Goal: Task Accomplishment & Management: Complete application form

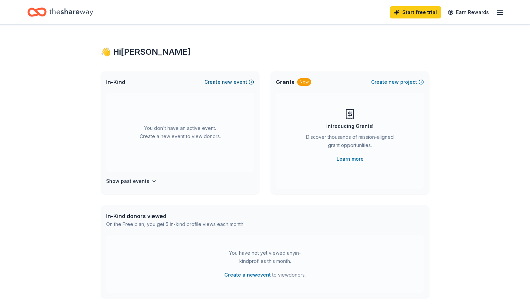
click at [218, 82] on button "Create new event" at bounding box center [229, 82] width 50 height 8
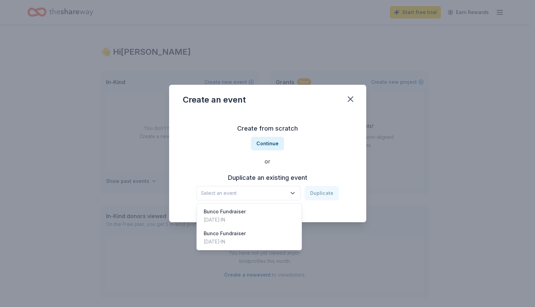
click at [294, 193] on icon "button" at bounding box center [292, 193] width 7 height 7
click at [302, 145] on div "Create from scratch Continue or Duplicate an existing event Select an event Dup…" at bounding box center [268, 161] width 170 height 99
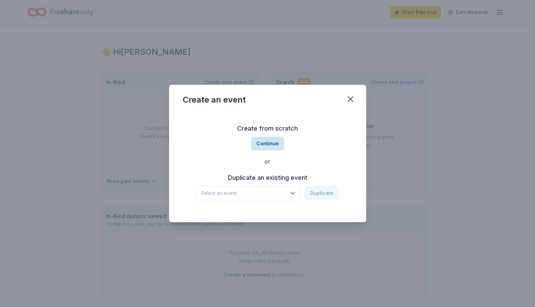
click at [265, 143] on button "Continue" at bounding box center [267, 144] width 33 height 14
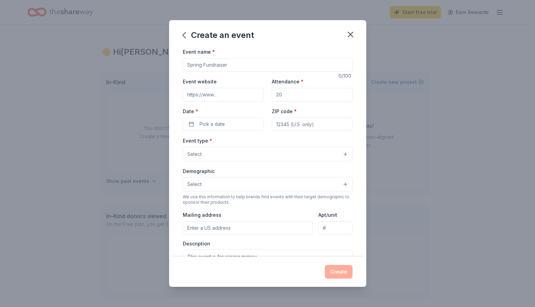
drag, startPoint x: 201, startPoint y: 65, endPoint x: 196, endPoint y: 65, distance: 5.5
click at [196, 65] on input "Event name *" at bounding box center [268, 65] width 170 height 14
drag, startPoint x: 204, startPoint y: 64, endPoint x: 197, endPoint y: 64, distance: 6.5
click at [197, 64] on input "Event name *" at bounding box center [268, 65] width 170 height 14
drag, startPoint x: 187, startPoint y: 64, endPoint x: 232, endPoint y: 63, distance: 45.9
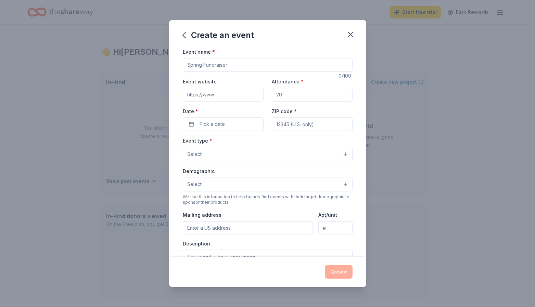
click at [232, 62] on input "Event name *" at bounding box center [268, 65] width 170 height 14
type input "[DATE] Bunco"
drag, startPoint x: 279, startPoint y: 95, endPoint x: 272, endPoint y: 95, distance: 7.5
click at [272, 95] on input "Attendance *" at bounding box center [312, 95] width 81 height 14
type input "100"
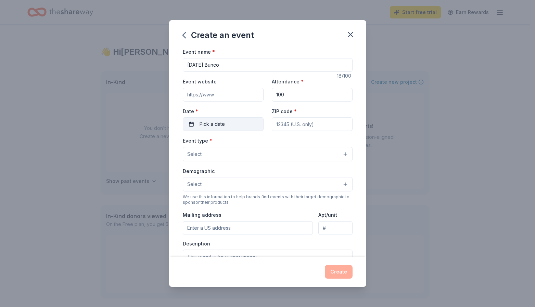
click at [242, 123] on button "Pick a date" at bounding box center [223, 124] width 81 height 14
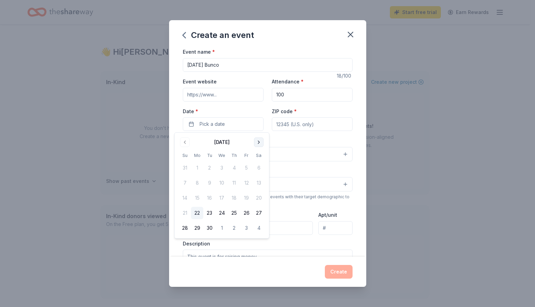
click at [257, 142] on button "Go to next month" at bounding box center [259, 143] width 10 height 10
click at [258, 169] on button "1" at bounding box center [259, 168] width 12 height 12
click at [311, 124] on input "ZIP code *" at bounding box center [312, 124] width 81 height 14
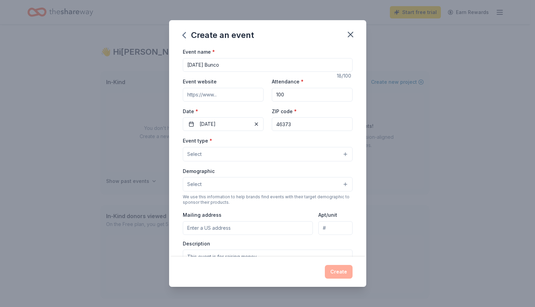
type input "46373"
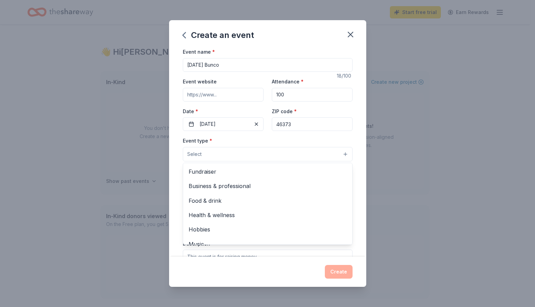
click at [228, 156] on button "Select" at bounding box center [268, 154] width 170 height 14
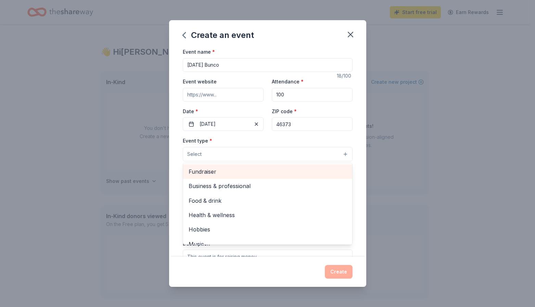
click at [224, 169] on span "Fundraiser" at bounding box center [268, 171] width 158 height 9
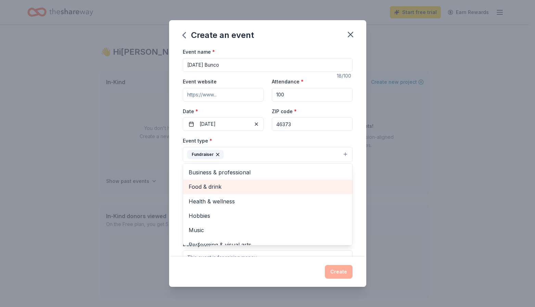
click at [234, 187] on span "Food & drink" at bounding box center [268, 186] width 158 height 9
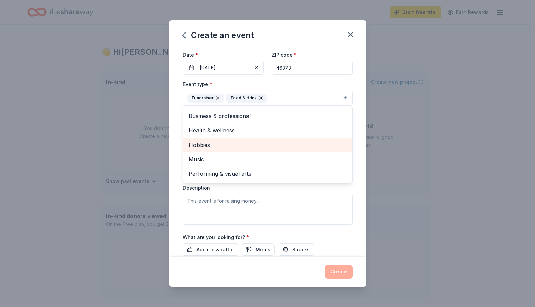
scroll to position [68, 0]
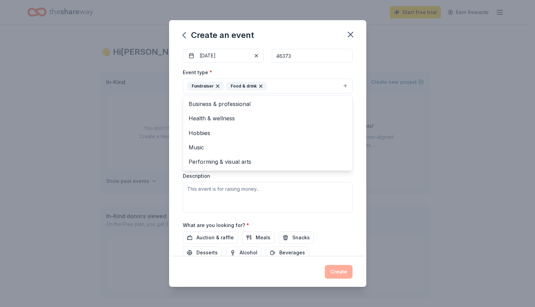
click at [261, 192] on div "Event type * Fundraiser Food & drink Business & professional Health & wellness …" at bounding box center [268, 140] width 170 height 145
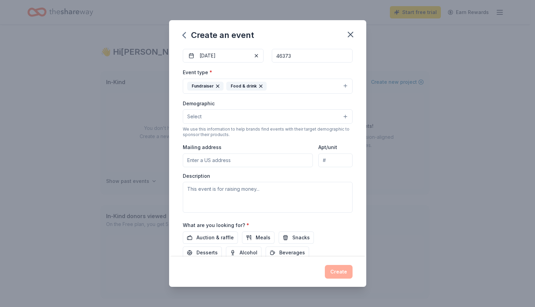
click at [260, 86] on icon "button" at bounding box center [260, 86] width 5 height 5
click at [205, 118] on button "Select" at bounding box center [268, 117] width 170 height 14
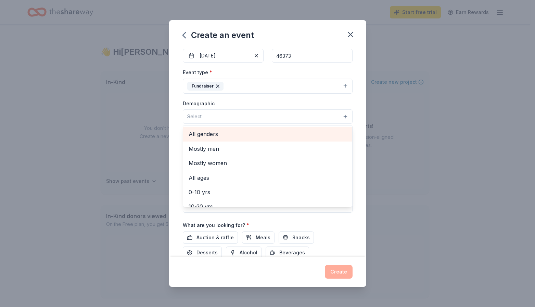
click at [207, 136] on span "All genders" at bounding box center [268, 134] width 158 height 9
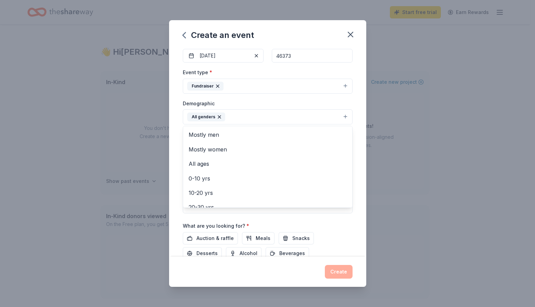
click at [169, 126] on div "Event name * Thanksgiving Bunco 18 /100 Event website Attendance * 100 Date * 1…" at bounding box center [267, 152] width 197 height 209
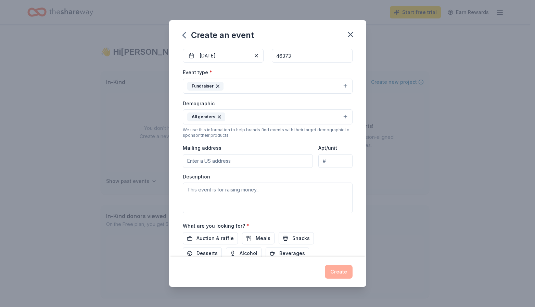
click at [207, 163] on input "Mailing address" at bounding box center [248, 161] width 130 height 14
click at [220, 161] on input "P.O. Box 331" at bounding box center [248, 161] width 130 height 14
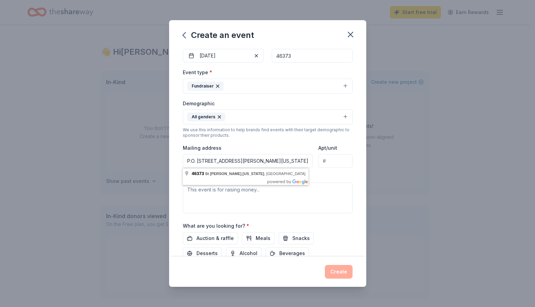
type input "P.O. Box 331, St. John, Indiana 46373"
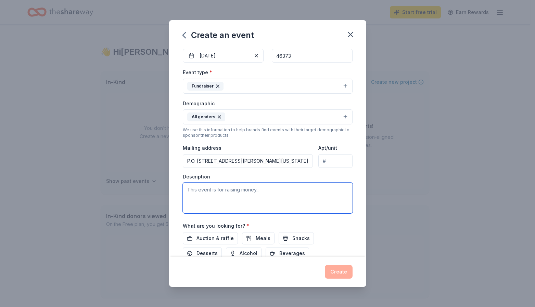
click at [197, 198] on textarea at bounding box center [268, 198] width 170 height 31
type textarea "W"
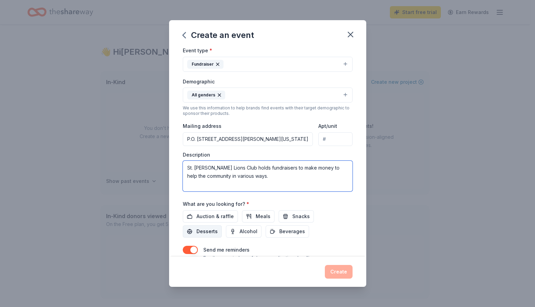
scroll to position [103, 0]
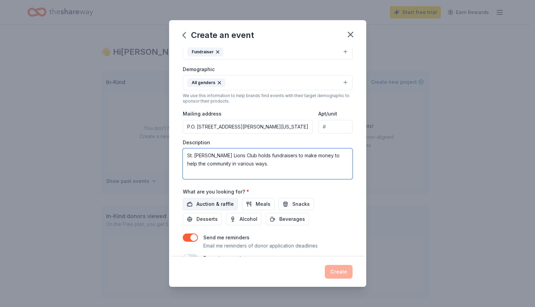
type textarea "St. [PERSON_NAME] Lions Club holds fundraisers to make money to help the commun…"
click at [212, 205] on span "Auction & raffle" at bounding box center [215, 204] width 37 height 8
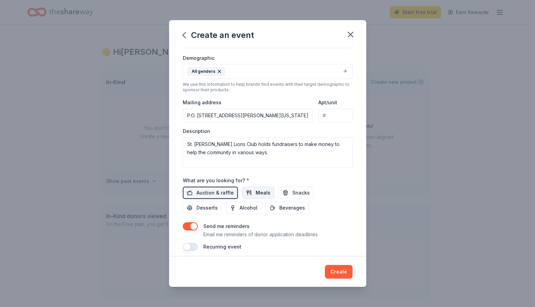
scroll to position [119, 0]
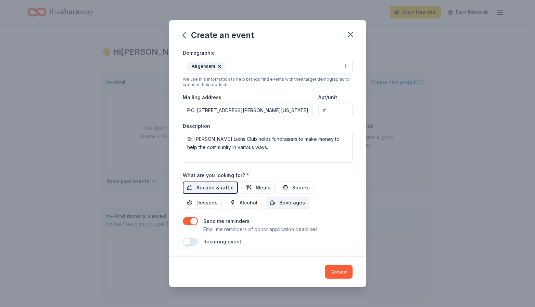
click at [286, 201] on span "Beverages" at bounding box center [292, 203] width 26 height 8
click at [288, 187] on button "Snacks" at bounding box center [296, 188] width 35 height 12
click at [288, 188] on button "Snacks" at bounding box center [296, 188] width 35 height 12
click at [292, 202] on span "Beverages" at bounding box center [292, 203] width 26 height 8
click at [337, 269] on button "Create" at bounding box center [339, 272] width 28 height 14
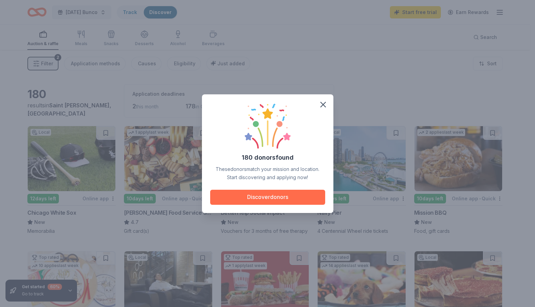
click at [263, 195] on button "Discover donors" at bounding box center [267, 197] width 115 height 15
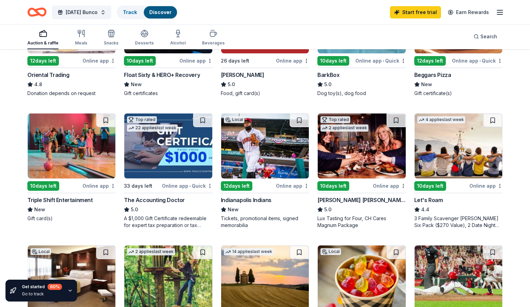
scroll to position [274, 0]
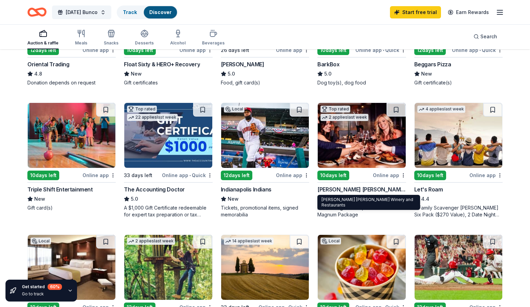
click at [364, 189] on div "Cooper's Hawk Winery and Restaurants" at bounding box center [361, 190] width 88 height 8
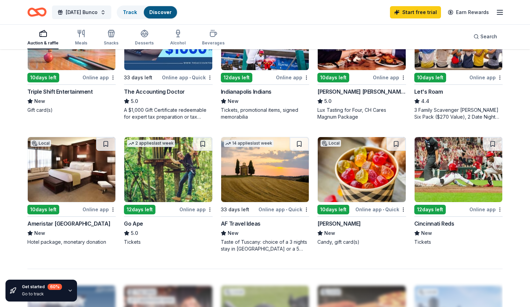
scroll to position [377, 0]
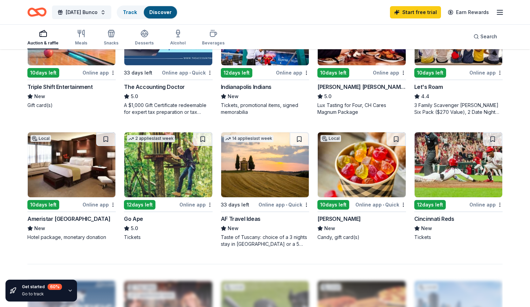
click at [337, 205] on div "10 days left" at bounding box center [333, 205] width 32 height 10
click at [338, 205] on div "10 days left" at bounding box center [333, 205] width 32 height 10
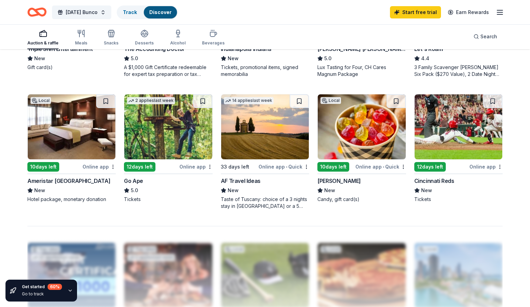
scroll to position [411, 0]
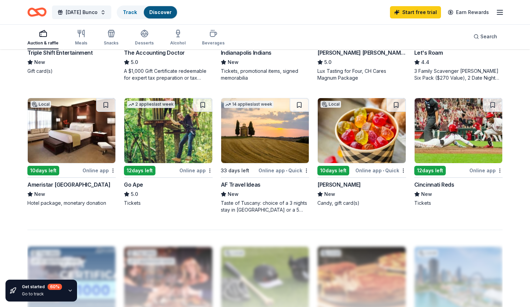
click at [47, 170] on div "10 days left" at bounding box center [43, 171] width 32 height 10
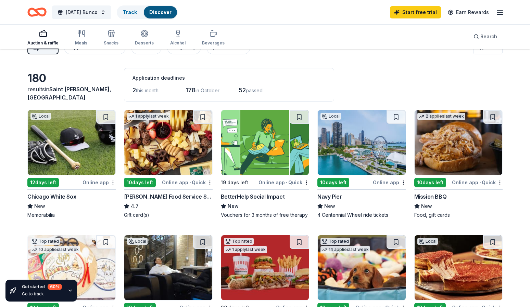
scroll to position [0, 0]
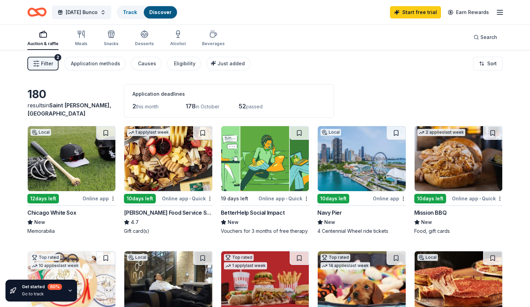
click at [435, 197] on div "10 days left" at bounding box center [430, 199] width 32 height 10
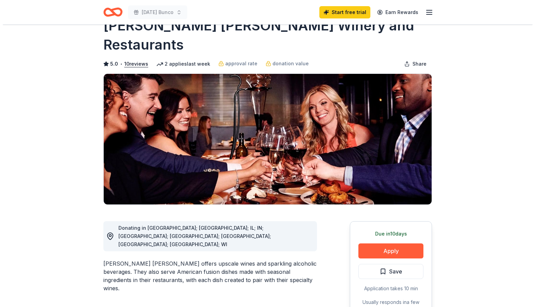
scroll to position [34, 0]
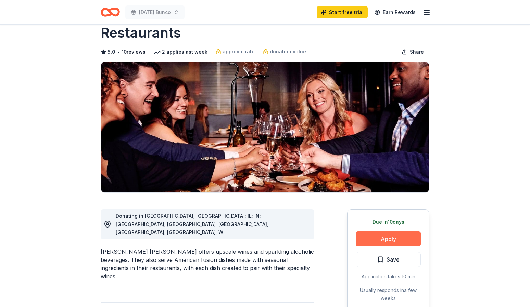
click at [389, 232] on button "Apply" at bounding box center [388, 239] width 65 height 15
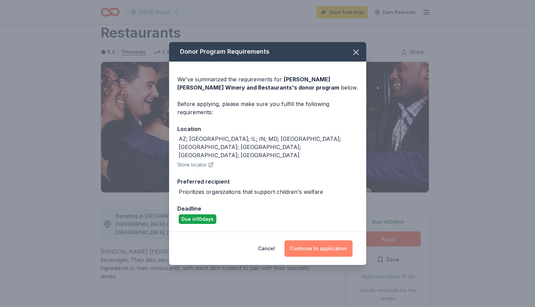
click at [313, 241] on button "Continue to application" at bounding box center [319, 249] width 68 height 16
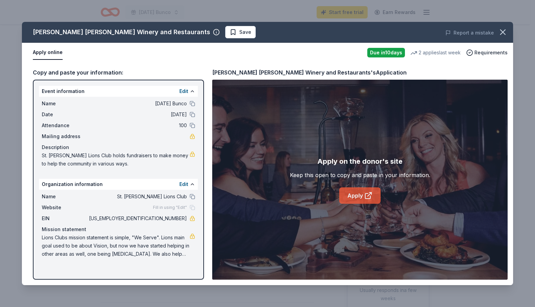
click at [365, 192] on icon at bounding box center [368, 196] width 8 height 8
drag, startPoint x: 158, startPoint y: 219, endPoint x: 171, endPoint y: 220, distance: 12.7
click at [171, 220] on span "[US_EMPLOYER_IDENTIFICATION_NUMBER]" at bounding box center [137, 219] width 99 height 8
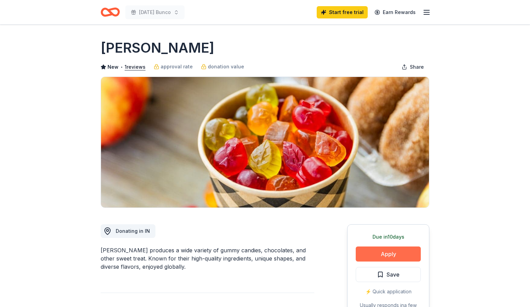
click at [382, 252] on button "Apply" at bounding box center [388, 254] width 65 height 15
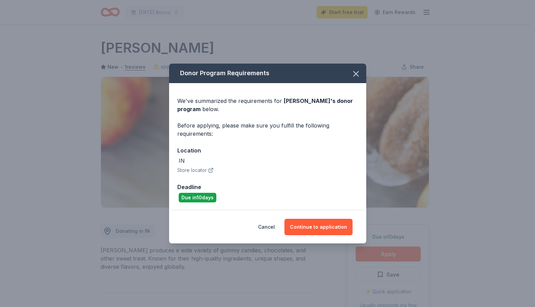
click at [196, 171] on button "Store locator" at bounding box center [195, 170] width 36 height 8
click at [325, 223] on button "Continue to application" at bounding box center [319, 227] width 68 height 16
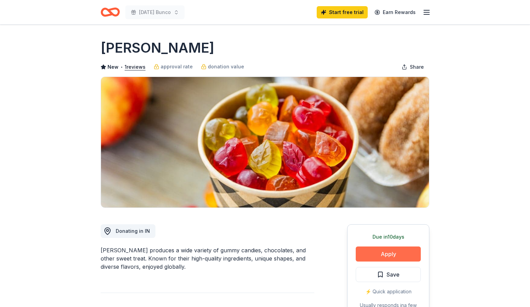
click at [405, 257] on button "Apply" at bounding box center [388, 254] width 65 height 15
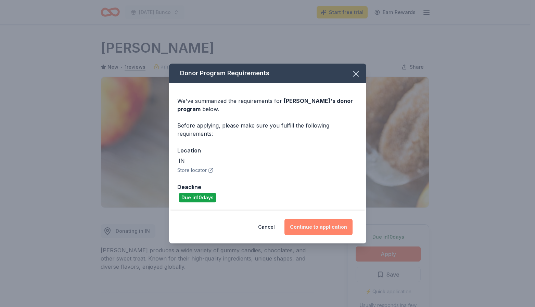
click at [304, 227] on button "Continue to application" at bounding box center [319, 227] width 68 height 16
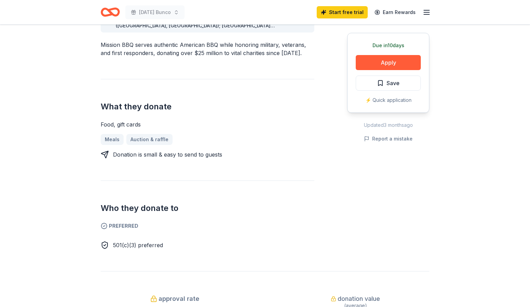
scroll to position [240, 0]
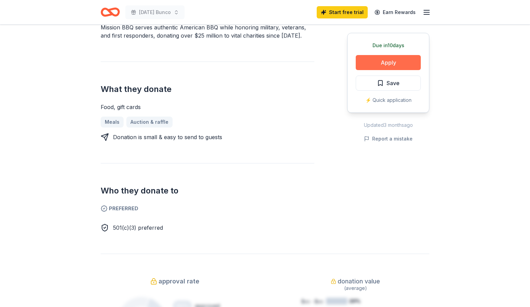
click at [393, 57] on button "Apply" at bounding box center [388, 62] width 65 height 15
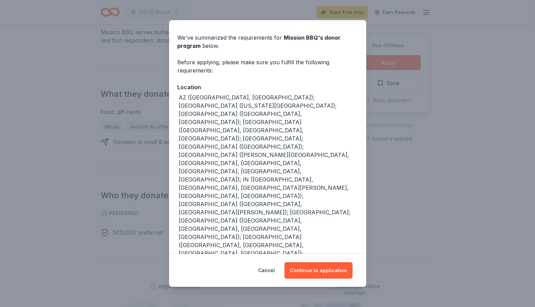
scroll to position [29, 0]
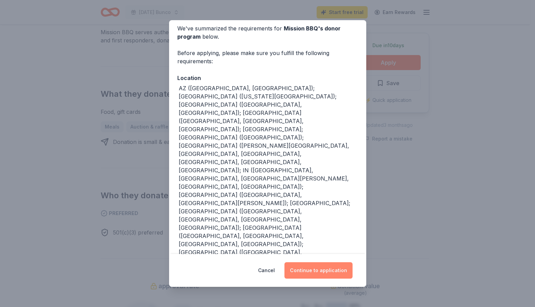
click at [315, 272] on button "Continue to application" at bounding box center [319, 271] width 68 height 16
